Goal: Navigation & Orientation: Find specific page/section

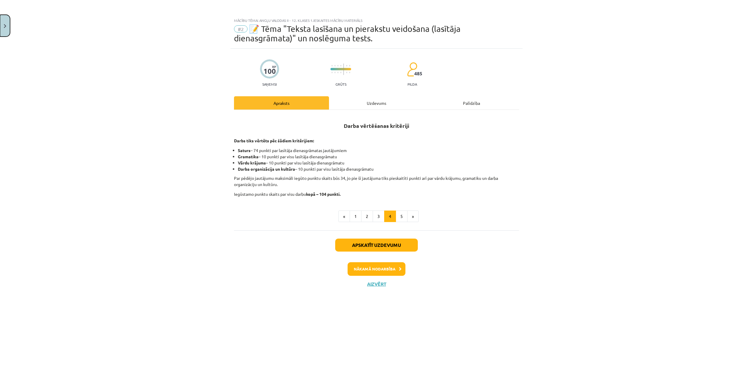
click at [9, 26] on button "Close" at bounding box center [5, 26] width 10 height 22
click at [25, 38] on div "Mācību tēma: Angļu valodas ii - 12. klases 1.ieskaites mācību materiāls #2 📝 Tē…" at bounding box center [376, 194] width 753 height 388
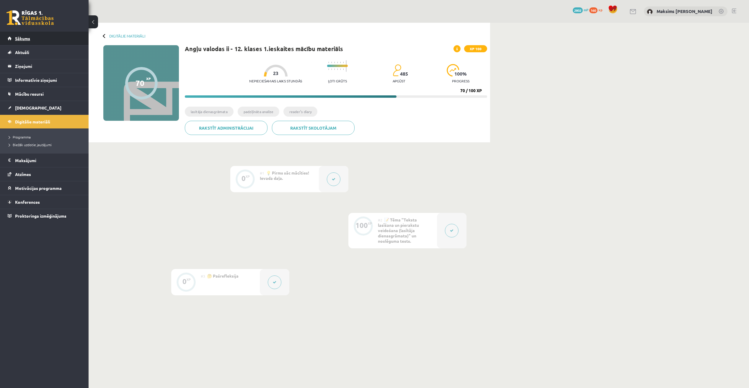
click at [24, 39] on span "Sākums" at bounding box center [22, 38] width 15 height 5
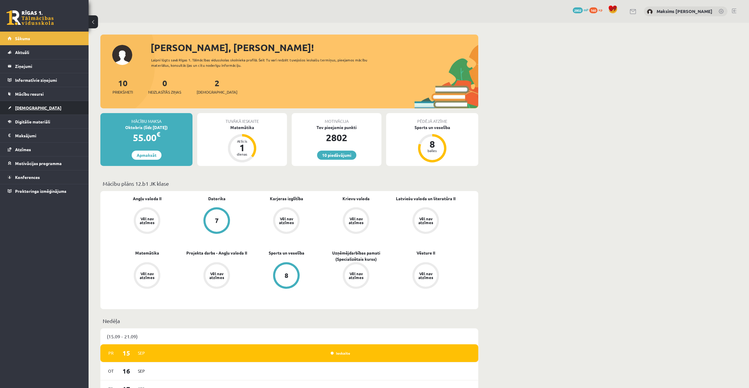
click at [25, 107] on span "[DEMOGRAPHIC_DATA]" at bounding box center [38, 107] width 46 height 5
